Goal: Information Seeking & Learning: Find specific fact

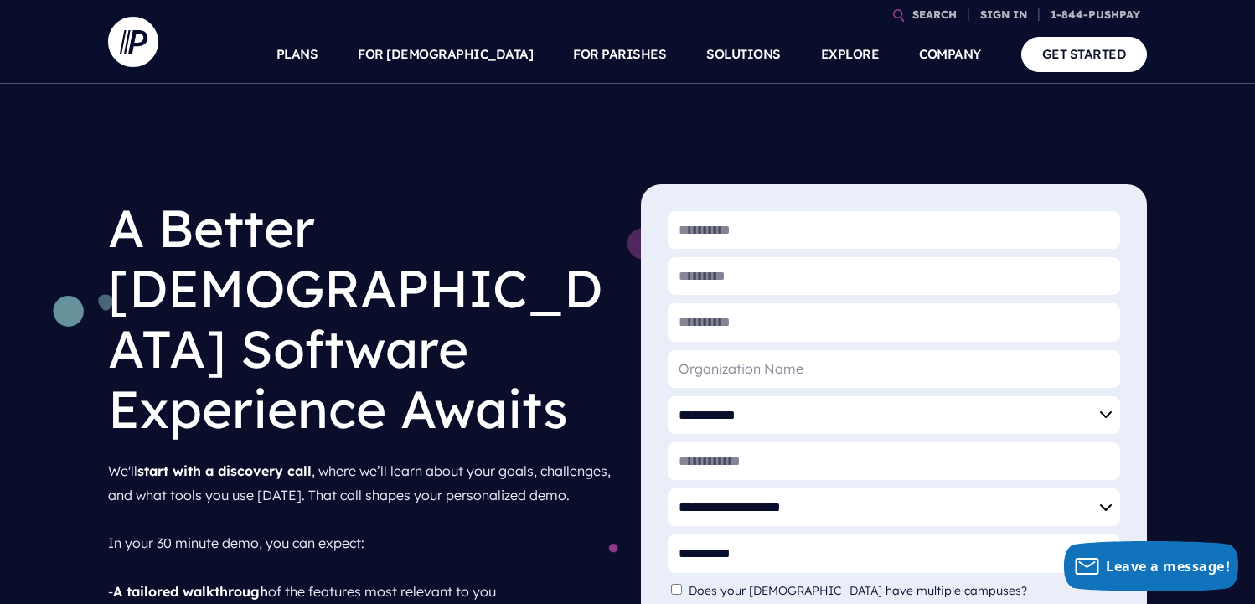
click at [924, 10] on link "SEARCH" at bounding box center [935, 14] width 58 height 29
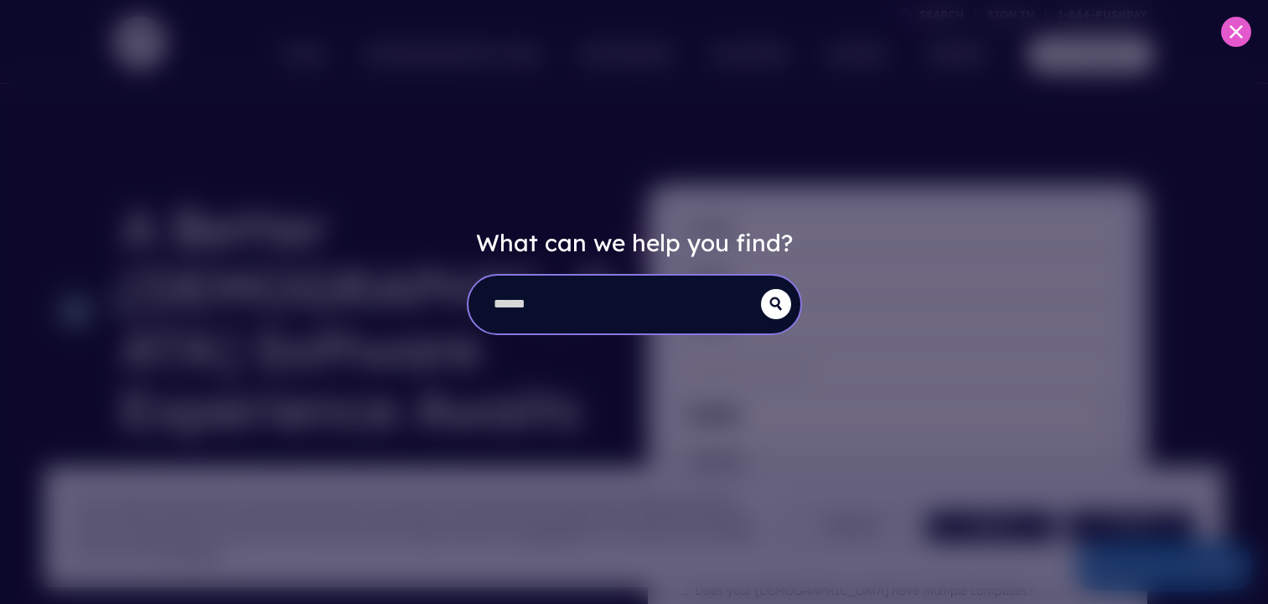
click at [543, 308] on input "search" at bounding box center [614, 305] width 292 height 58
type input "**********"
click at [777, 312] on button "submit" at bounding box center [776, 304] width 30 height 30
